Goal: Book appointment/travel/reservation

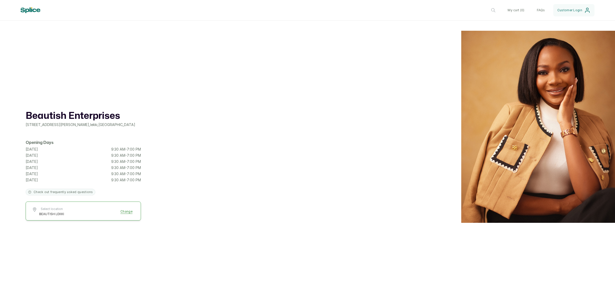
click at [43, 210] on span "Select location" at bounding box center [51, 209] width 25 height 4
click at [61, 225] on link "BEAUTISH LEKKI" at bounding box center [86, 225] width 88 height 4
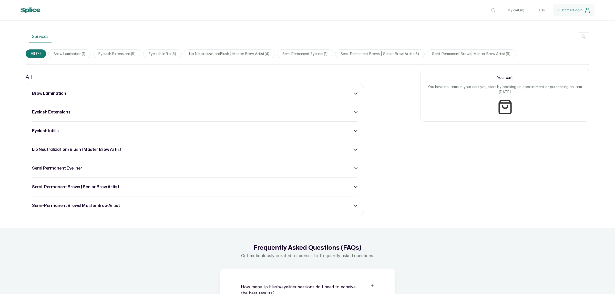
scroll to position [274, 0]
click at [123, 50] on span "eyelash extensions ( 9 )" at bounding box center [117, 53] width 48 height 9
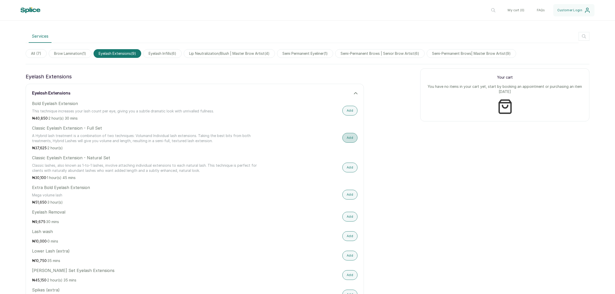
click at [346, 139] on button "Add" at bounding box center [349, 138] width 15 height 10
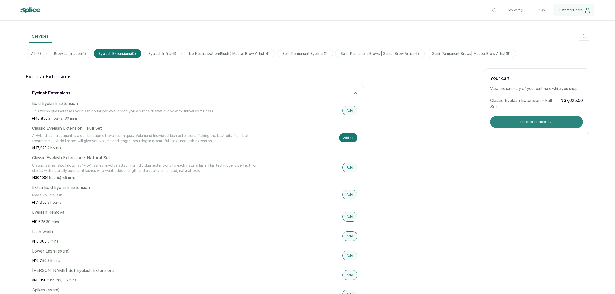
click at [523, 123] on button "Proceed to checkout" at bounding box center [536, 122] width 93 height 12
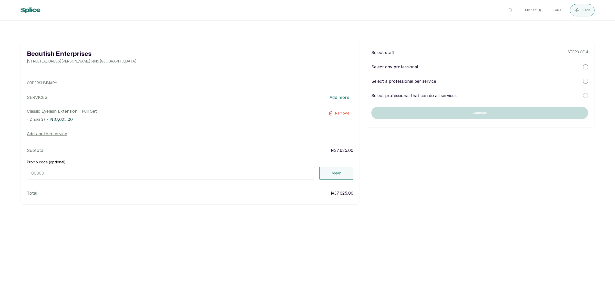
click at [585, 78] on div "Select staff step 3 of 4 Select any professional Select a professional per serv…" at bounding box center [480, 84] width 230 height 87
click at [585, 82] on div at bounding box center [585, 81] width 5 height 5
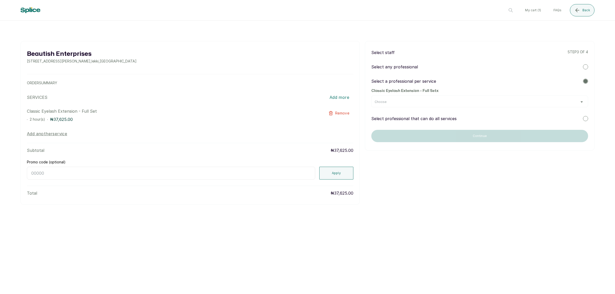
click at [579, 103] on div "Choose" at bounding box center [479, 102] width 210 height 4
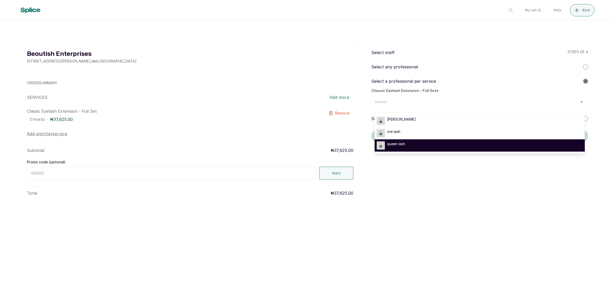
click at [396, 144] on span "queen lash" at bounding box center [396, 143] width 18 height 5
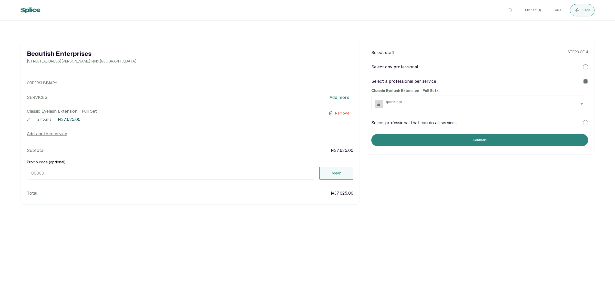
click at [418, 144] on button "Continue" at bounding box center [479, 140] width 217 height 12
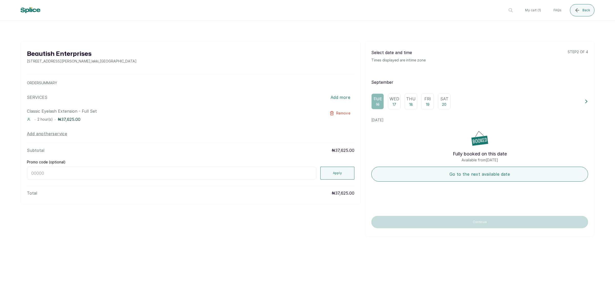
click at [410, 104] on p "18" at bounding box center [411, 104] width 4 height 5
